Goal: Check status: Check status

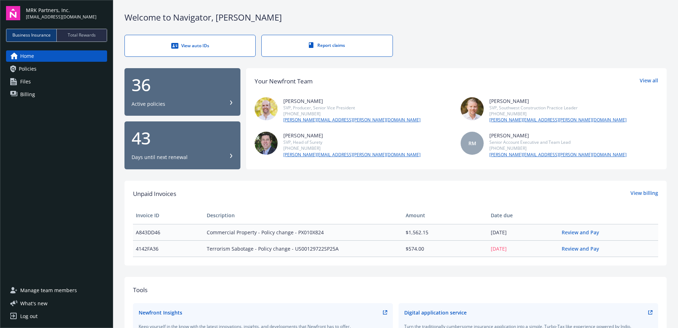
click at [197, 136] on div "43" at bounding box center [183, 137] width 102 height 17
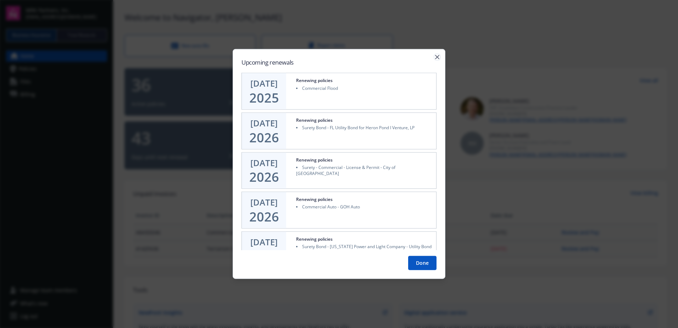
click at [436, 56] on icon "button" at bounding box center [437, 57] width 4 height 4
